Goal: Task Accomplishment & Management: Complete application form

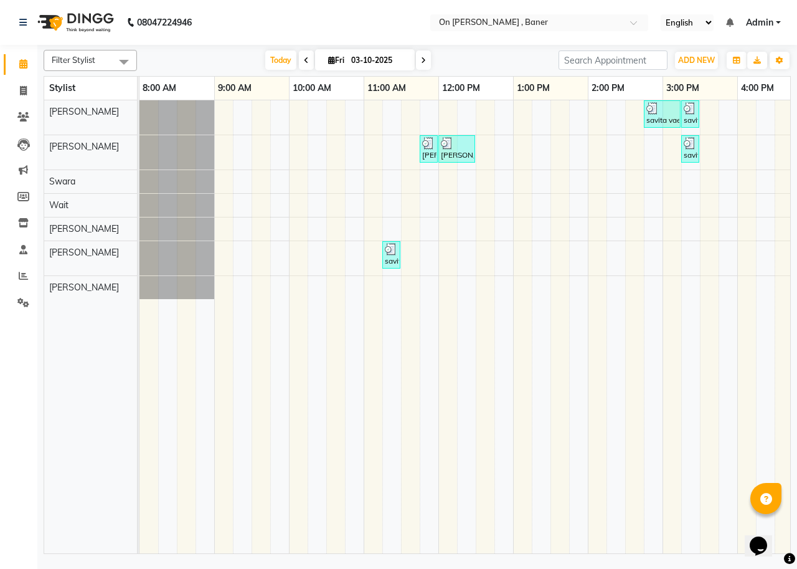
scroll to position [0, 470]
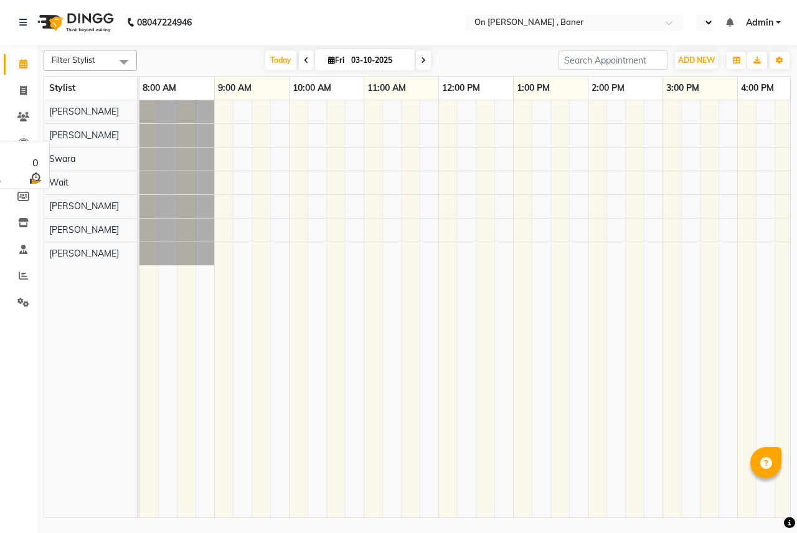
select select "en"
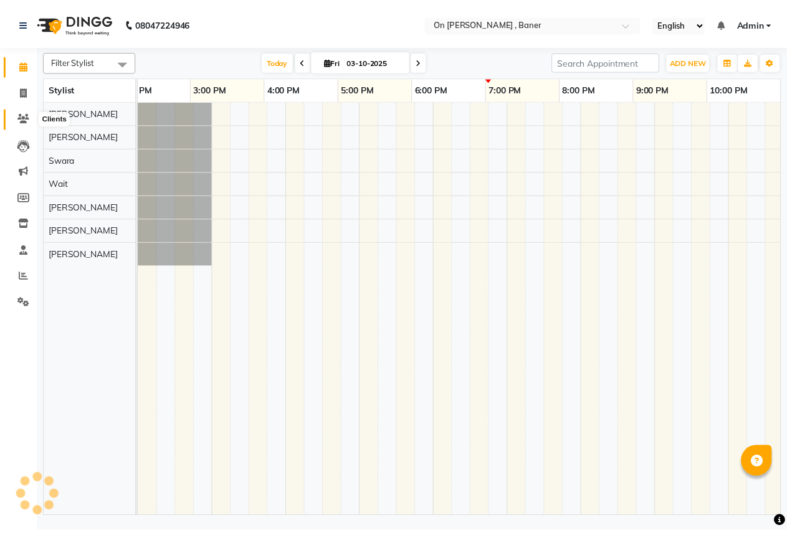
scroll to position [0, 470]
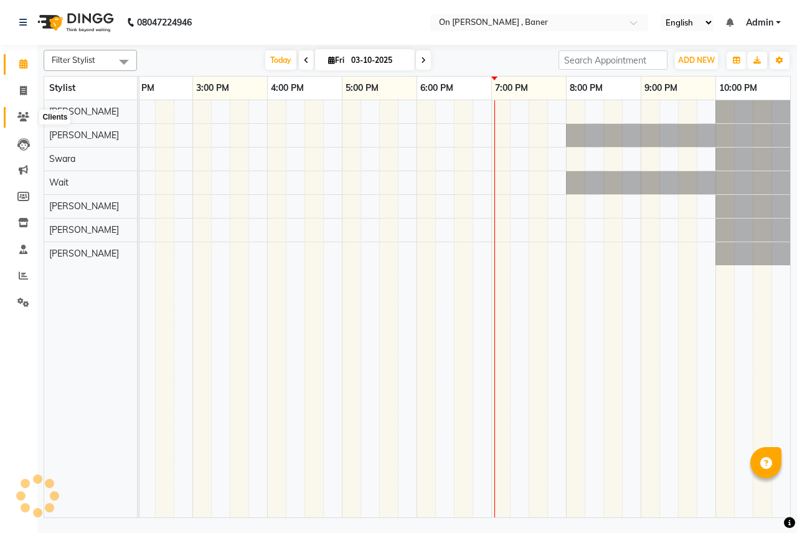
drag, startPoint x: 28, startPoint y: 120, endPoint x: 35, endPoint y: 115, distance: 8.5
click at [27, 120] on icon at bounding box center [23, 116] width 12 height 9
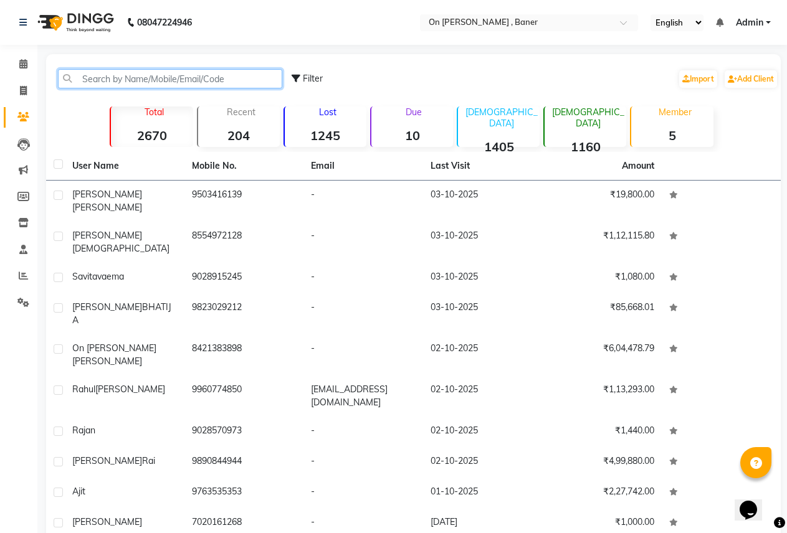
click at [101, 77] on input "text" at bounding box center [170, 78] width 224 height 19
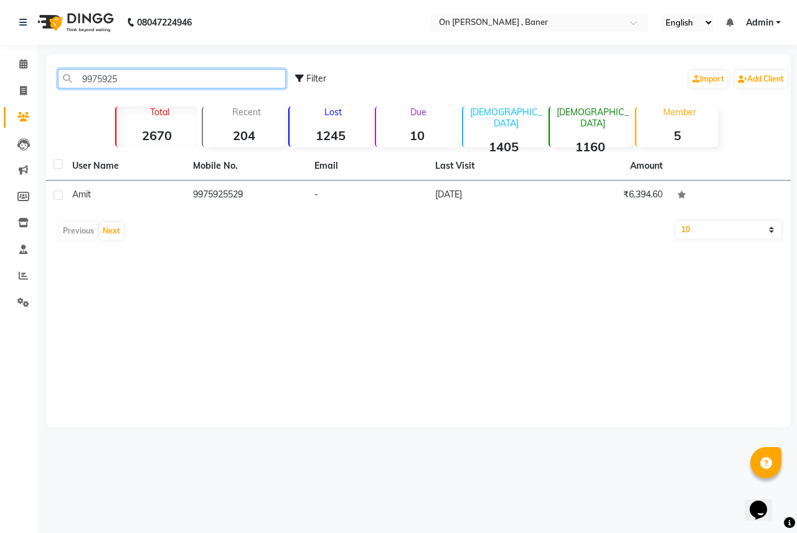
type input "9975925"
click at [141, 202] on td "Amit" at bounding box center [125, 196] width 121 height 31
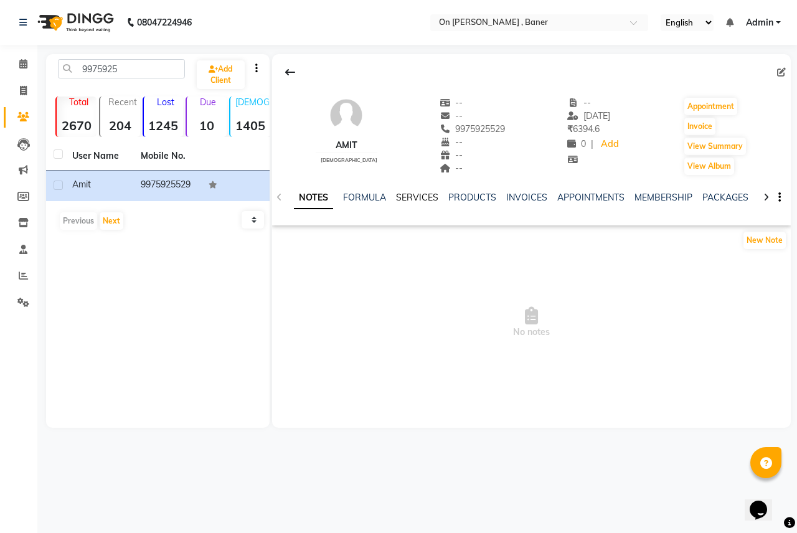
click at [415, 200] on link "SERVICES" at bounding box center [417, 197] width 42 height 11
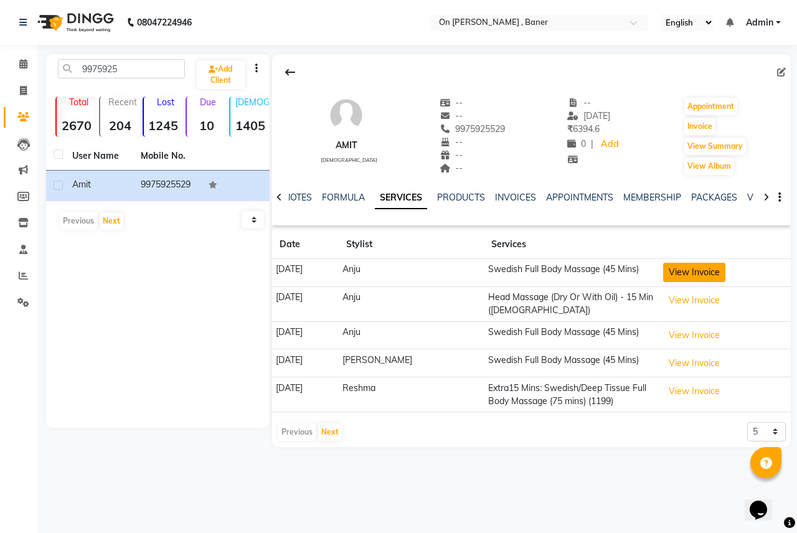
click at [672, 268] on button "View Invoice" at bounding box center [694, 272] width 62 height 19
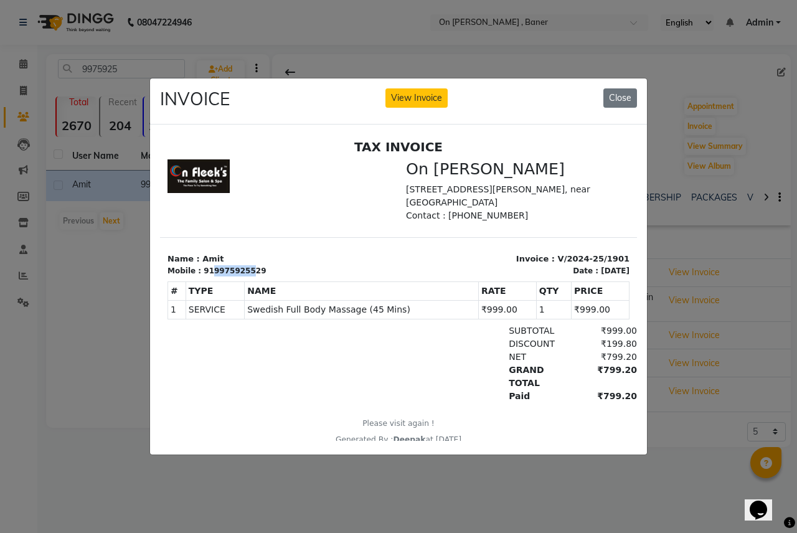
drag, startPoint x: 207, startPoint y: 268, endPoint x: 243, endPoint y: 267, distance: 35.6
click at [242, 266] on div "919975925529" at bounding box center [235, 270] width 62 height 11
click at [245, 269] on div "919975925529" at bounding box center [235, 270] width 62 height 11
click at [245, 270] on div "919975925529" at bounding box center [235, 270] width 62 height 11
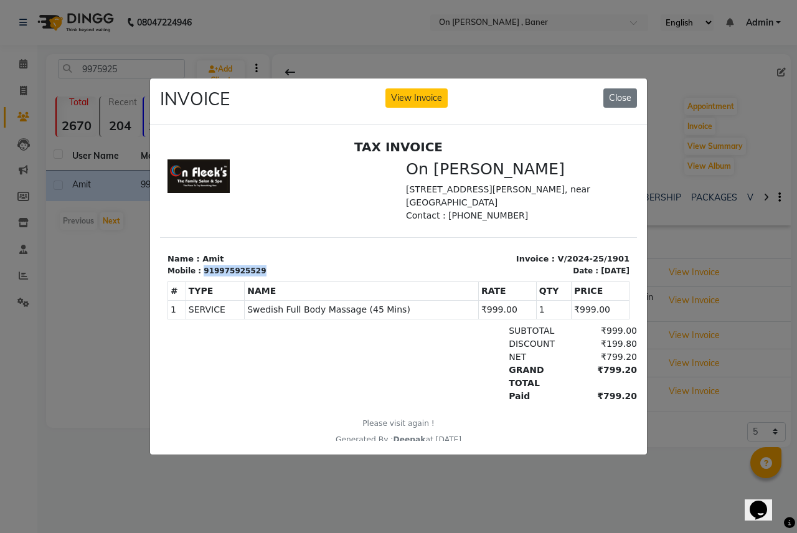
copy div "919975925529"
click at [211, 274] on div "919975925529" at bounding box center [235, 270] width 62 height 11
drag, startPoint x: 207, startPoint y: 270, endPoint x: 249, endPoint y: 268, distance: 42.4
click at [249, 268] on div "919975925529" at bounding box center [235, 270] width 62 height 11
copy div "9975925529"
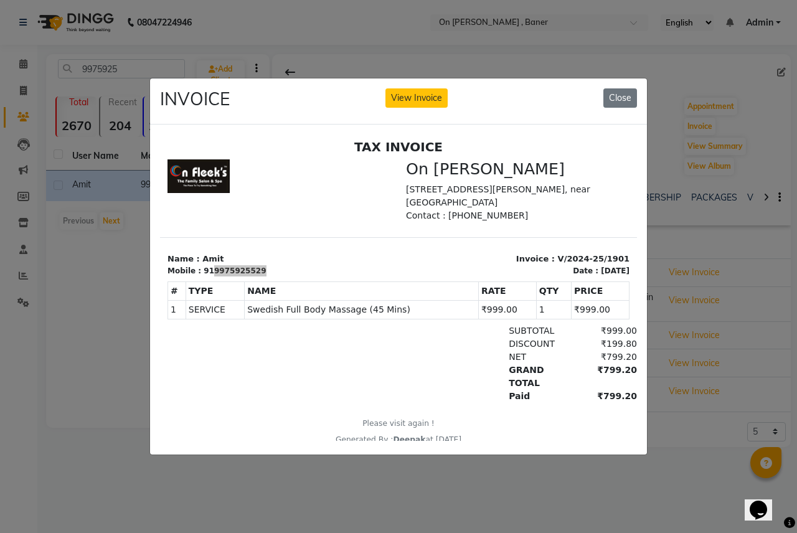
click at [89, 254] on ngb-modal-window "INVOICE View Invoice Close" at bounding box center [398, 266] width 797 height 533
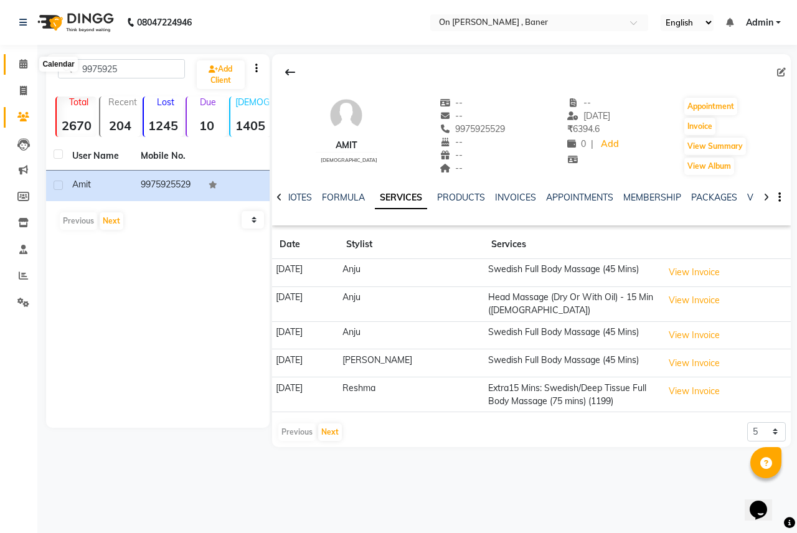
drag, startPoint x: 24, startPoint y: 64, endPoint x: 33, endPoint y: 65, distance: 8.8
click at [24, 64] on icon at bounding box center [23, 63] width 8 height 9
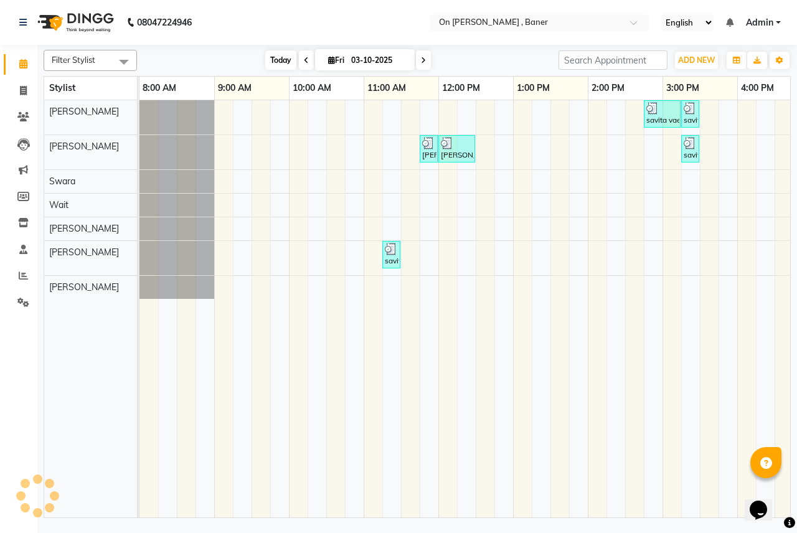
click at [277, 59] on span "Today" at bounding box center [280, 59] width 31 height 19
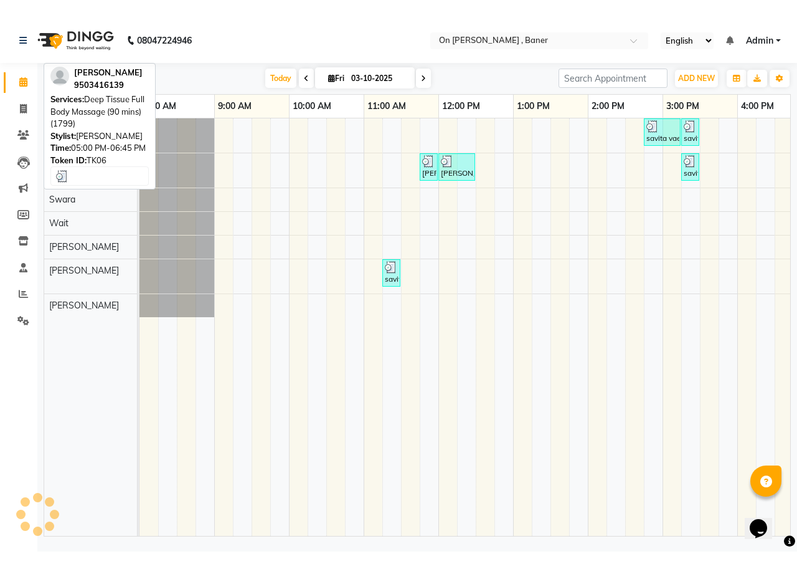
scroll to position [0, 470]
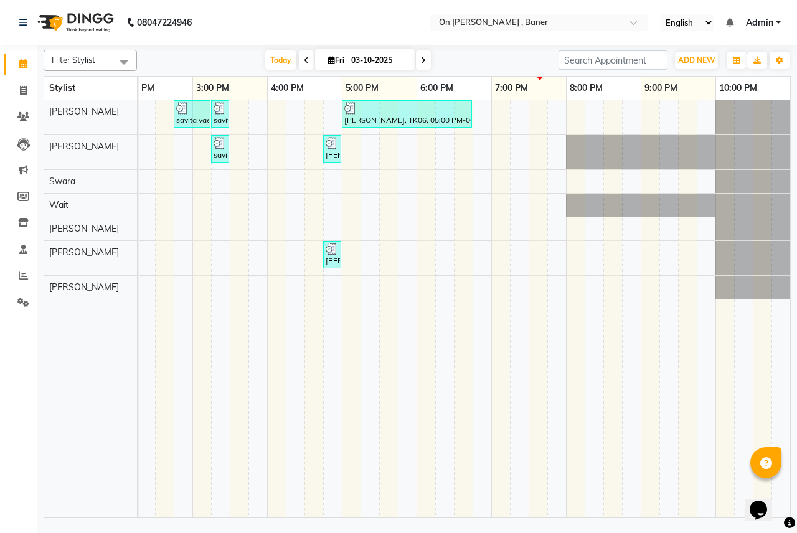
click at [555, 220] on div "savita vaema, TK03, 02:45 PM-03:15 PM, Bleach - Face & Neck savita vaema, TK03,…" at bounding box center [229, 308] width 1121 height 417
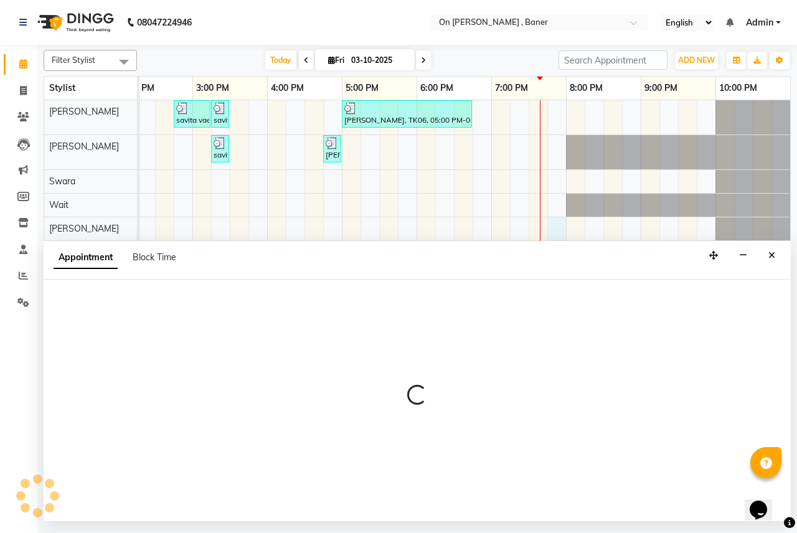
select select "84499"
select select "1185"
select select "tentative"
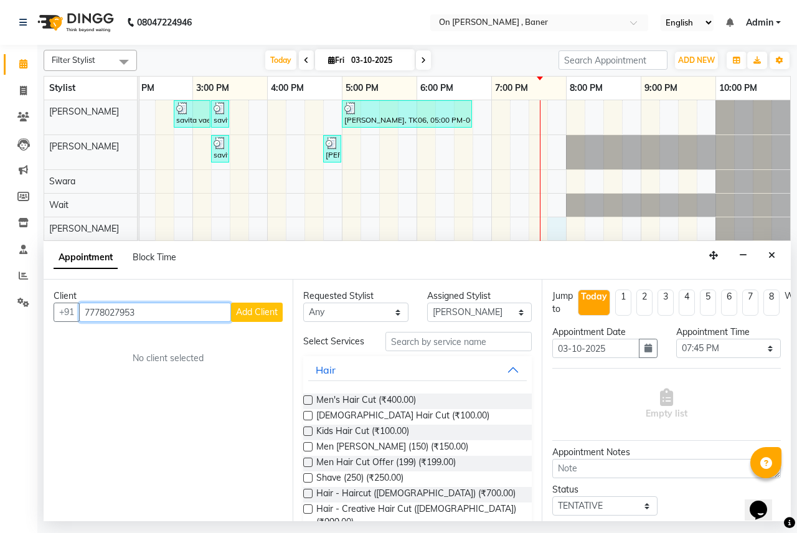
type input "7778027953"
click at [265, 317] on span "Add Client" at bounding box center [257, 311] width 42 height 11
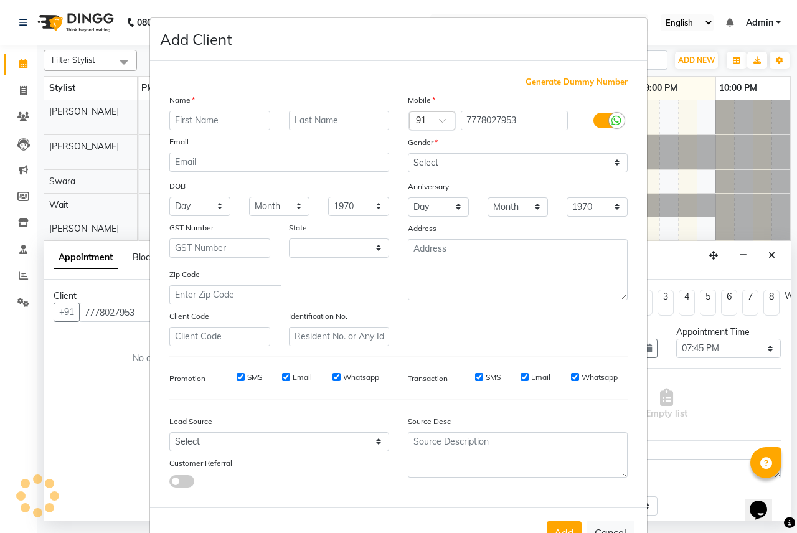
select select "22"
type input "Amit"
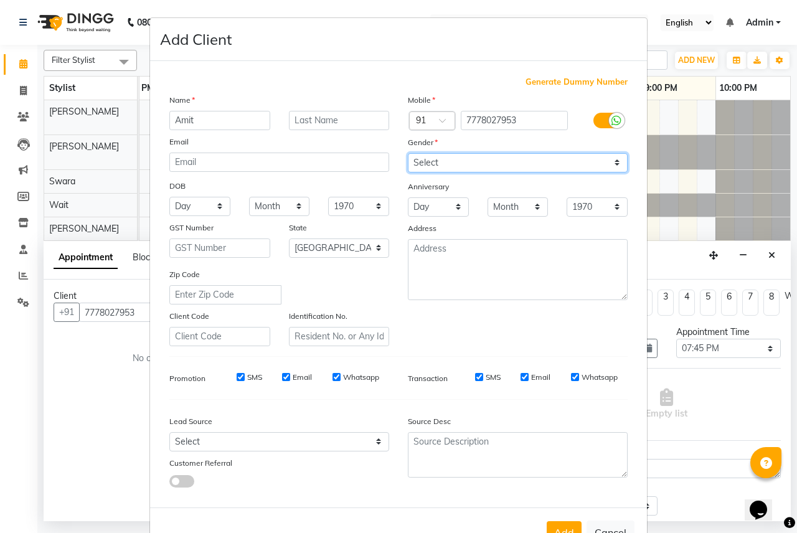
click at [452, 158] on select "Select Male Female Other Prefer Not To Say" at bounding box center [518, 162] width 220 height 19
select select "male"
click at [408, 153] on select "Select Male Female Other Prefer Not To Say" at bounding box center [518, 162] width 220 height 19
click at [557, 529] on button "Add" at bounding box center [564, 532] width 35 height 22
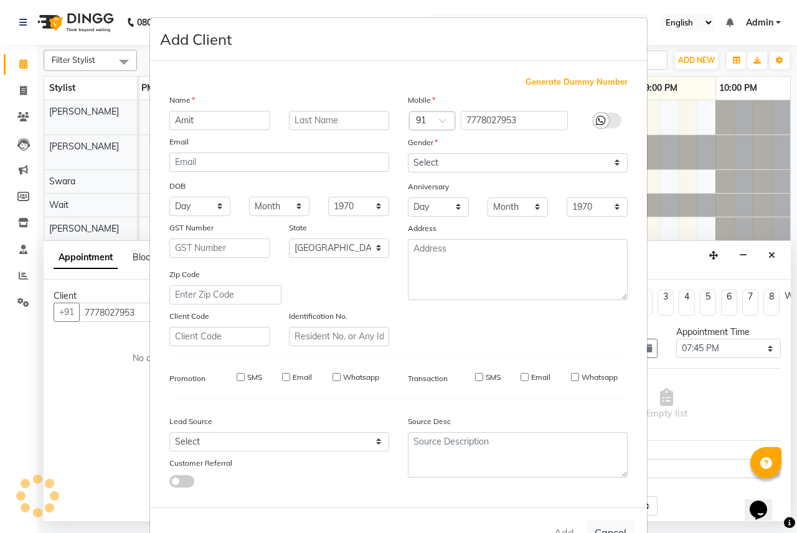
select select
select select "null"
select select
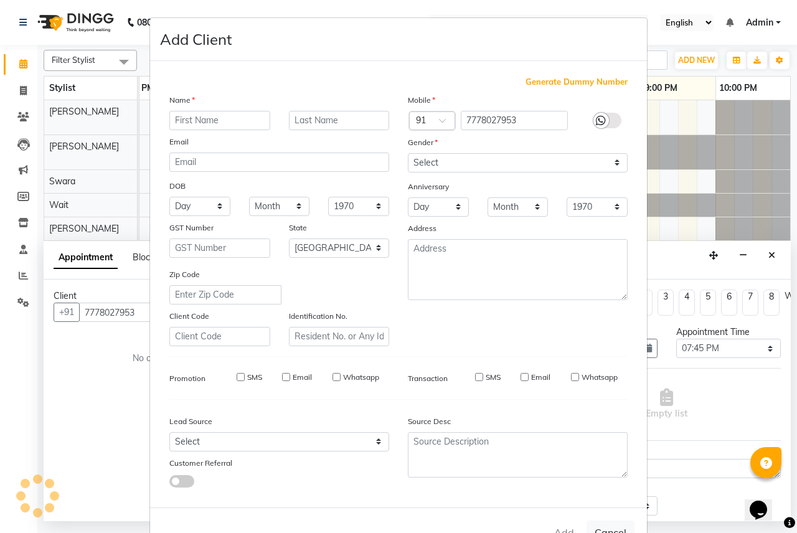
select select
checkbox input "false"
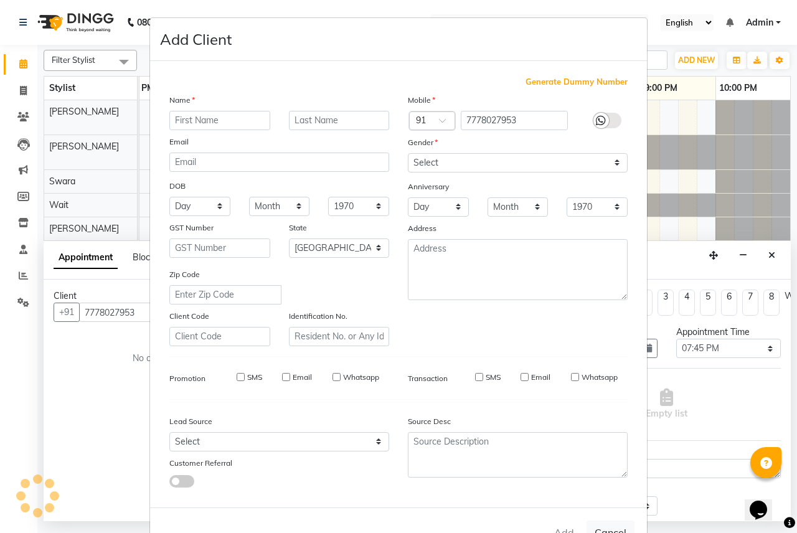
checkbox input "false"
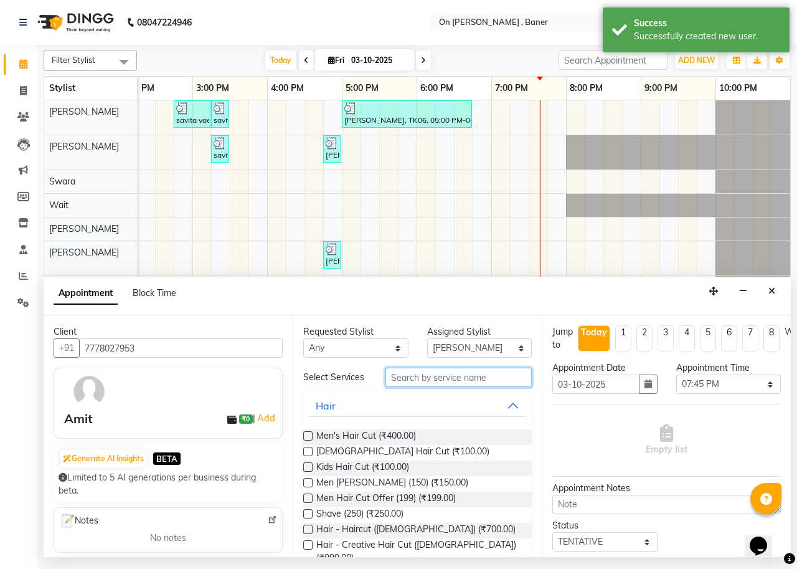
click at [425, 382] on input "text" at bounding box center [459, 376] width 146 height 19
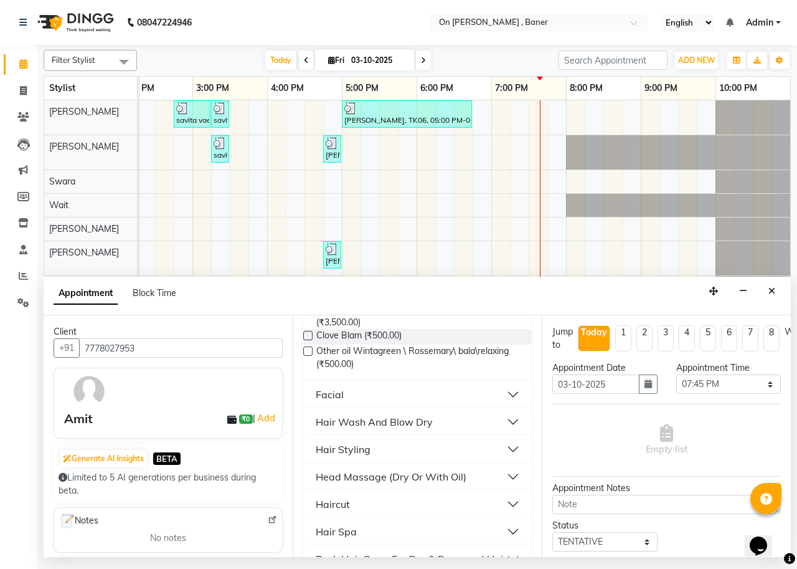
scroll to position [187, 0]
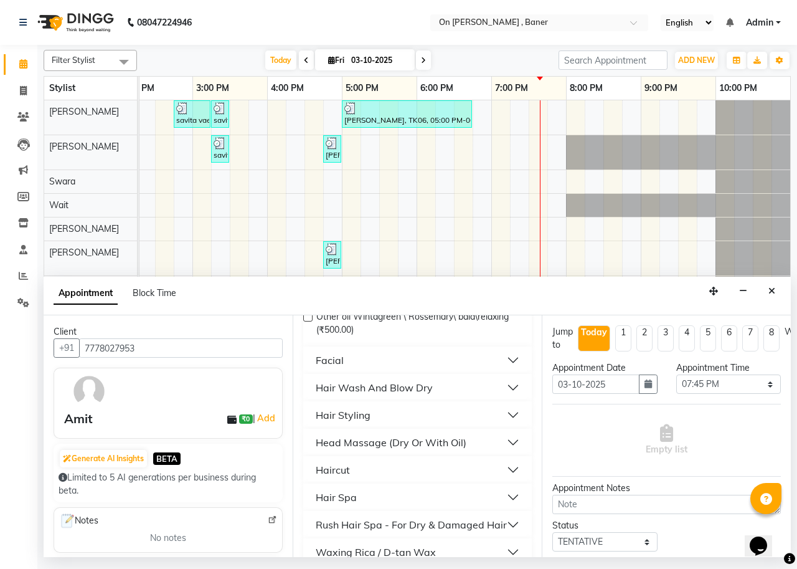
type input "500"
click at [358, 450] on div "Head Massage (Dry Or With Oil)" at bounding box center [391, 442] width 151 height 15
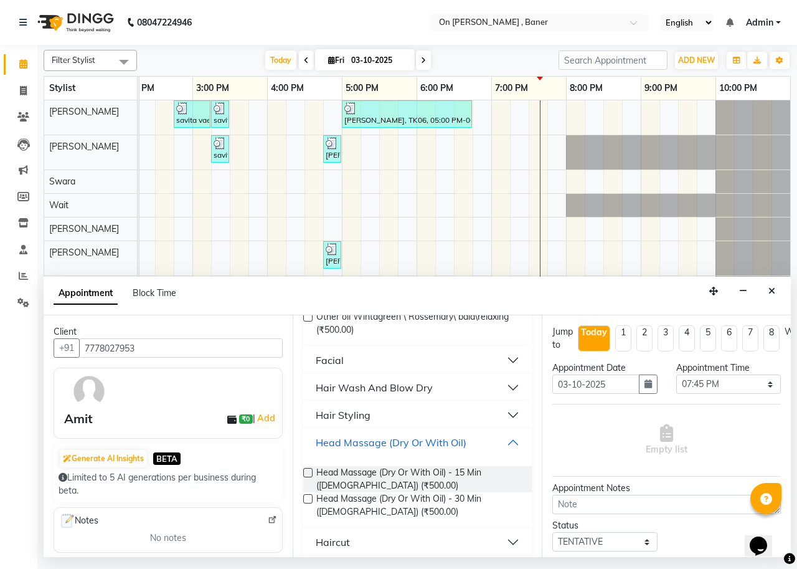
scroll to position [249, 0]
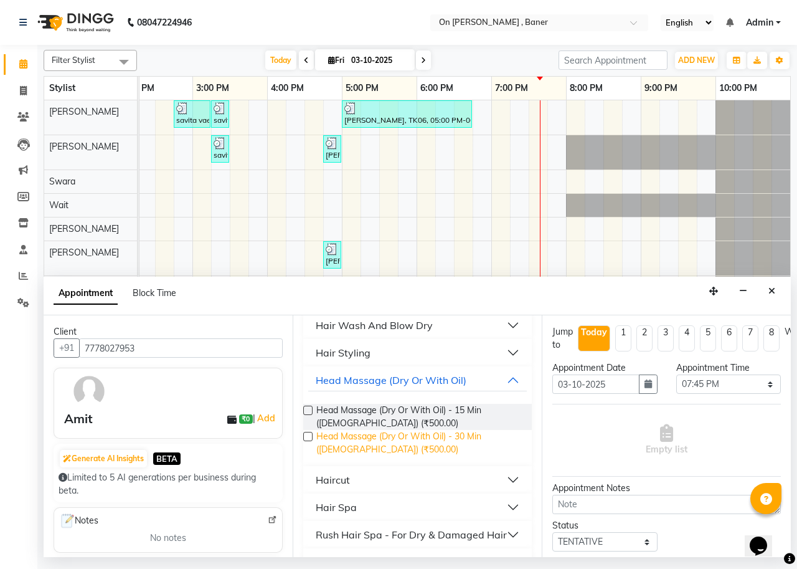
click at [375, 443] on span "Head Massage (Dry Or With Oil) - 30 Min (Male) (₹500.00)" at bounding box center [419, 443] width 206 height 26
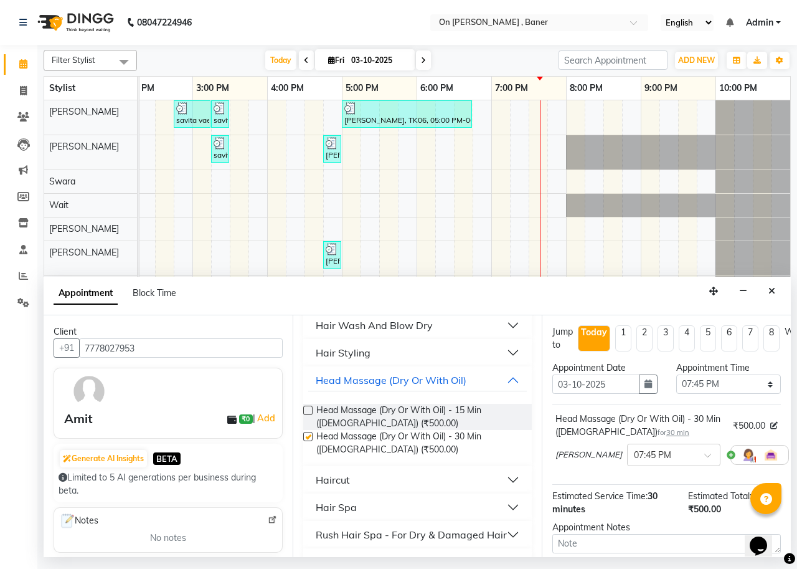
checkbox input "false"
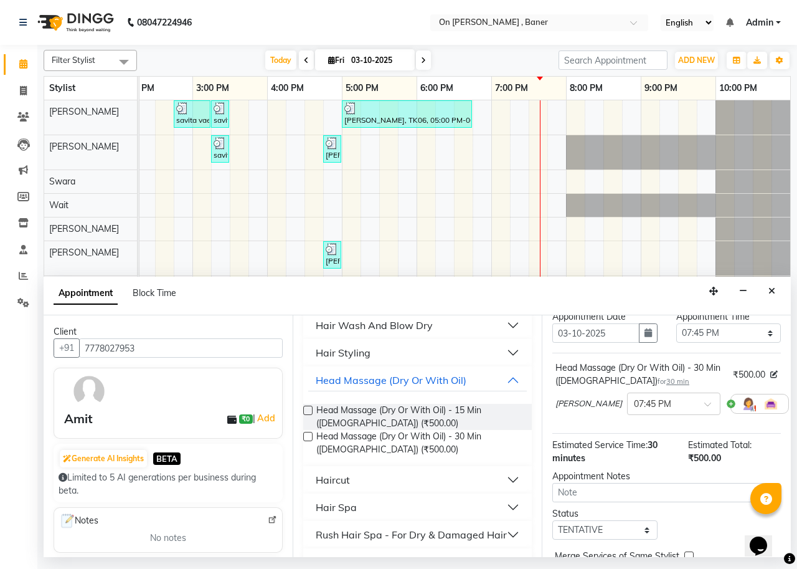
scroll to position [123, 0]
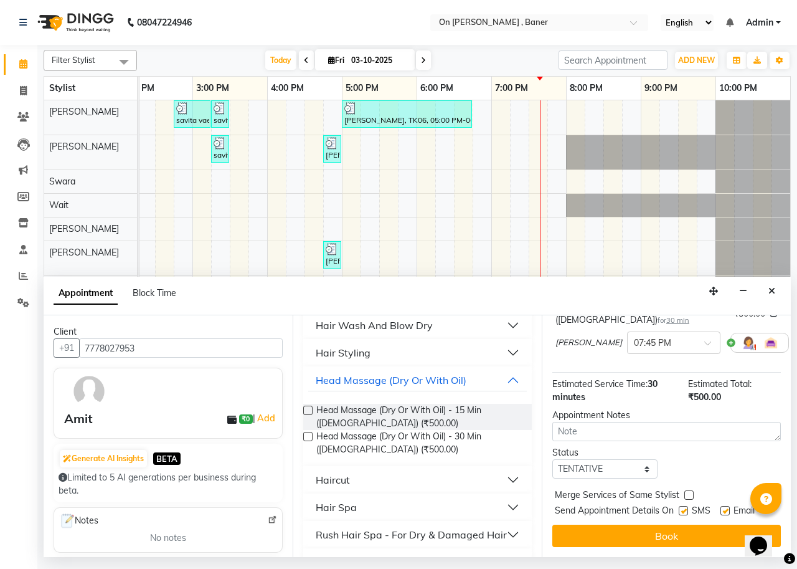
click at [689, 490] on label at bounding box center [688, 494] width 9 height 9
click at [689, 492] on input "checkbox" at bounding box center [688, 496] width 8 height 8
checkbox input "true"
click at [683, 506] on label at bounding box center [683, 510] width 9 height 9
click at [683, 508] on input "checkbox" at bounding box center [683, 512] width 8 height 8
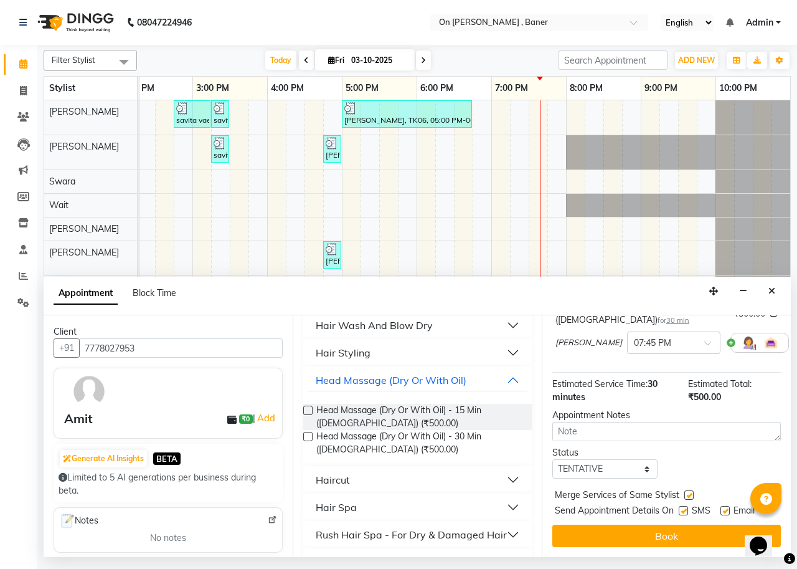
checkbox input "false"
click at [686, 524] on button "Book" at bounding box center [666, 535] width 229 height 22
